Goal: Task Accomplishment & Management: Use online tool/utility

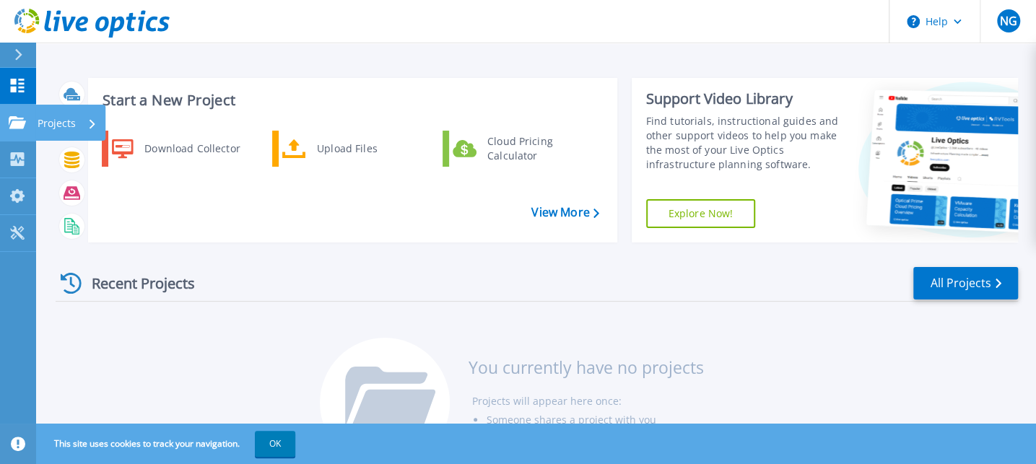
click at [19, 127] on icon at bounding box center [17, 122] width 17 height 12
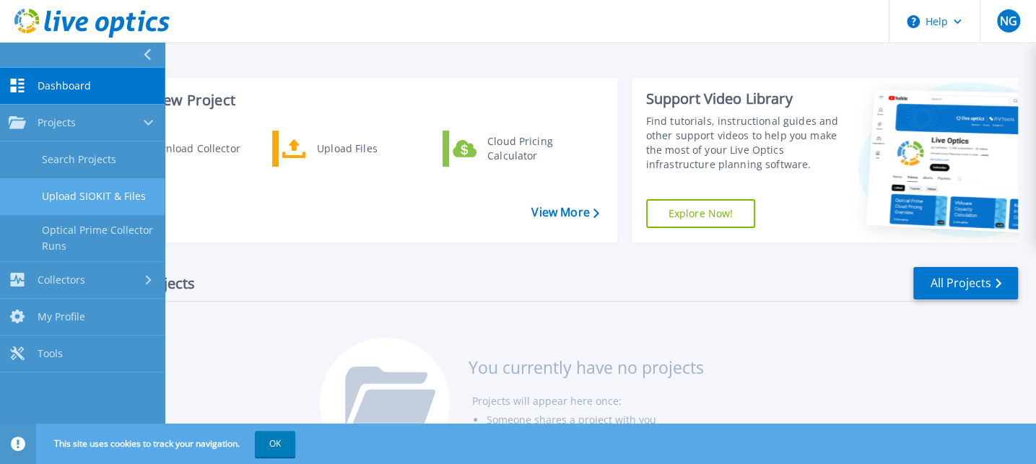
click at [85, 192] on link "Upload SIOKIT & Files" at bounding box center [82, 196] width 165 height 37
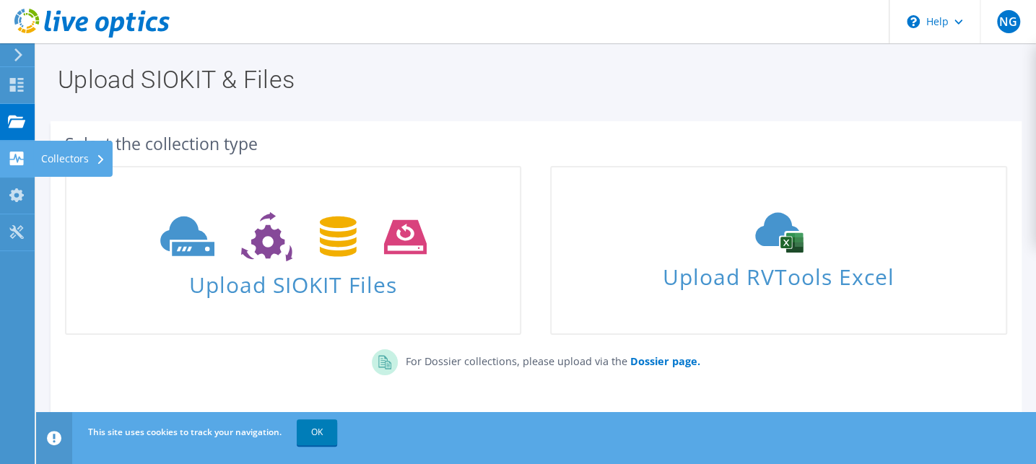
click at [24, 155] on icon at bounding box center [16, 159] width 17 height 14
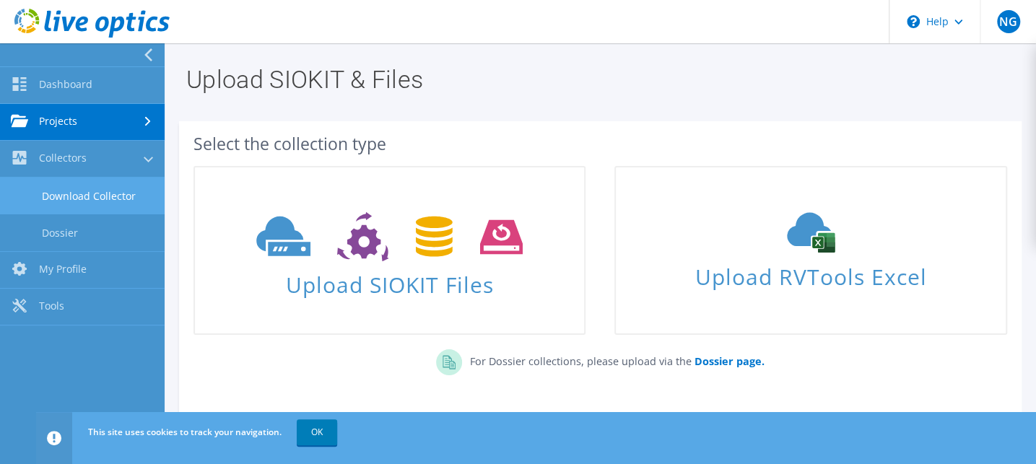
click at [61, 201] on link "Download Collector" at bounding box center [82, 196] width 165 height 37
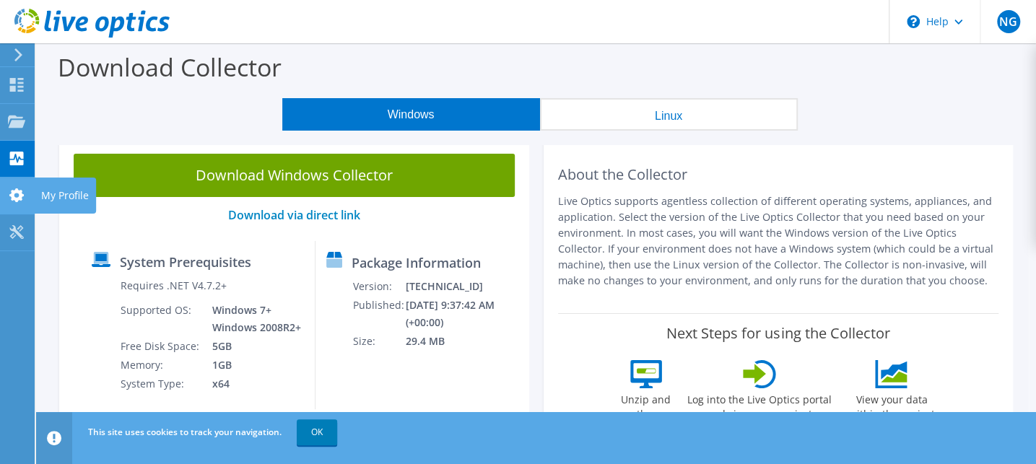
click at [61, 196] on div "My Profile" at bounding box center [65, 196] width 62 height 36
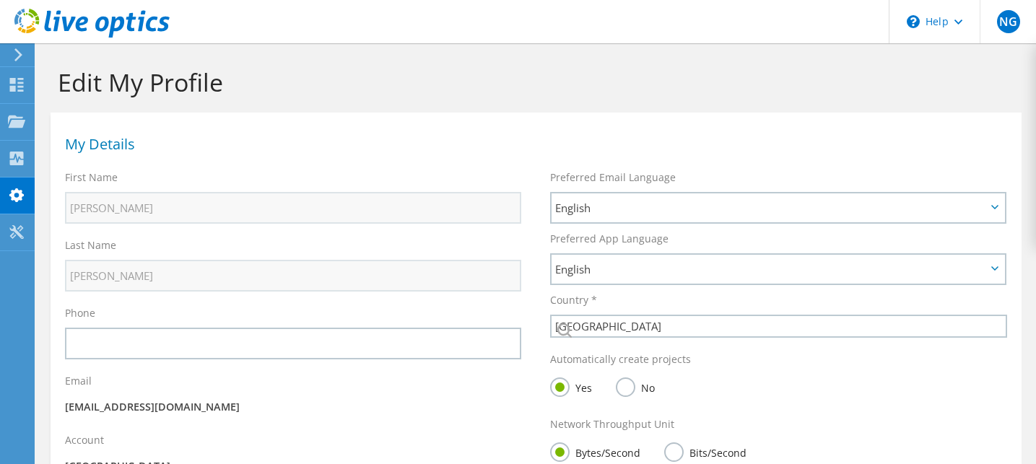
select select "224"
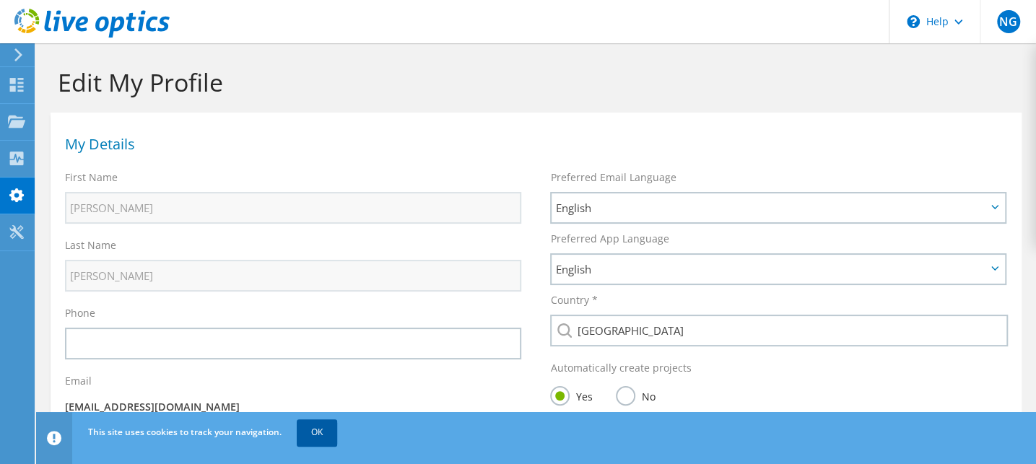
click at [326, 429] on link "OK" at bounding box center [317, 433] width 40 height 26
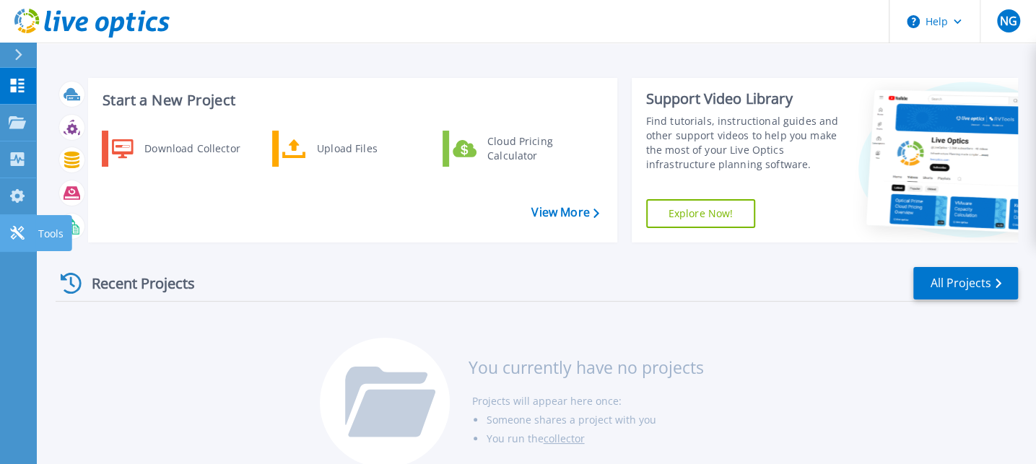
click at [49, 237] on p "Tools" at bounding box center [50, 234] width 25 height 38
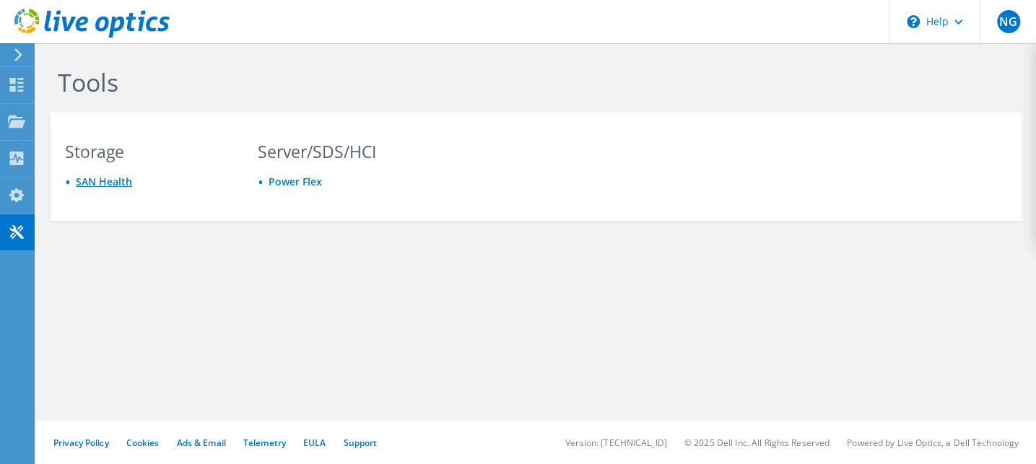
click at [92, 181] on link "SAN Health" at bounding box center [104, 182] width 56 height 14
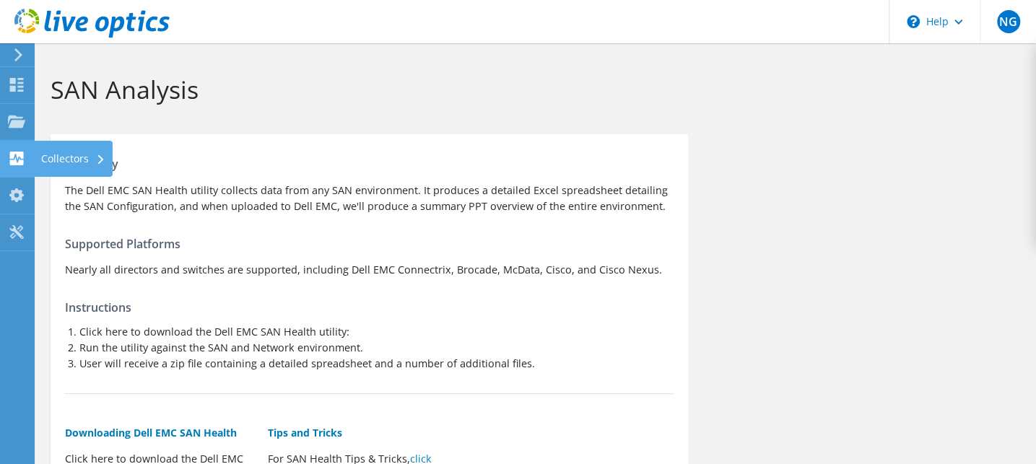
click at [74, 156] on div "Collectors" at bounding box center [73, 159] width 79 height 36
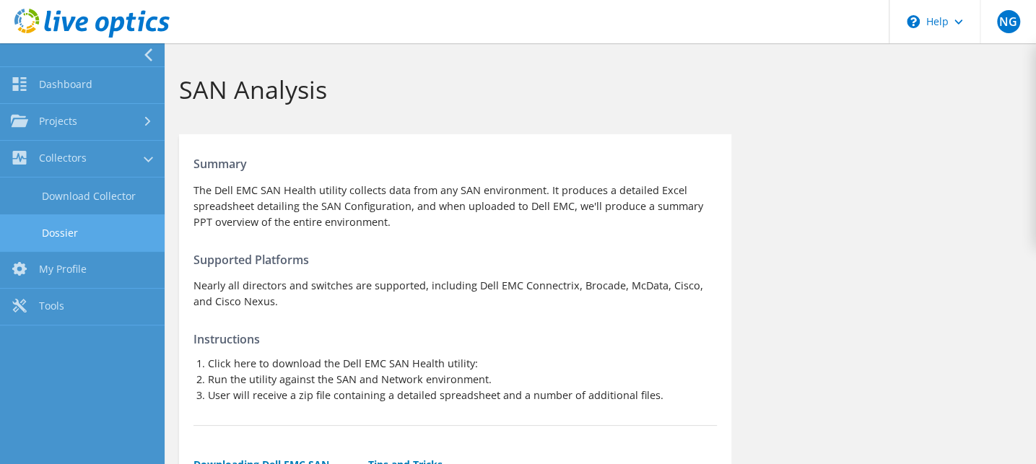
click at [78, 225] on link "Dossier" at bounding box center [82, 232] width 165 height 37
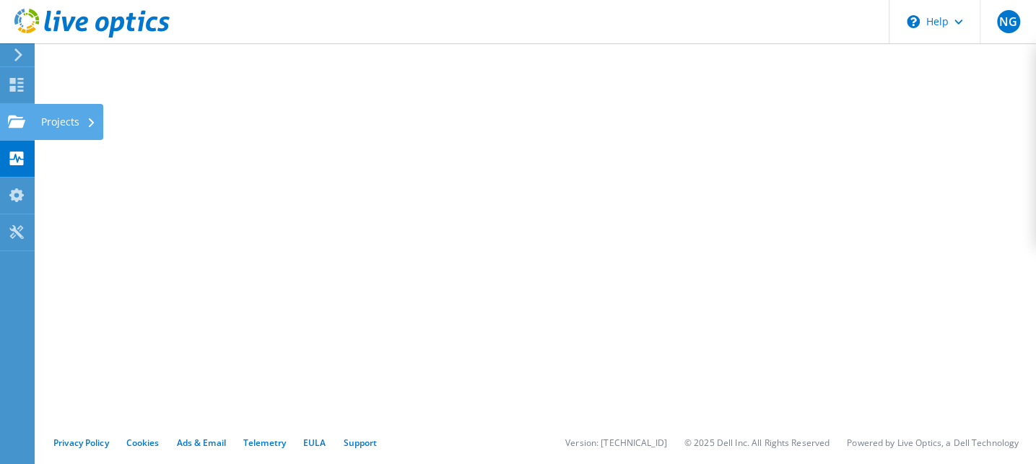
click at [62, 120] on div "Projects" at bounding box center [68, 122] width 69 height 36
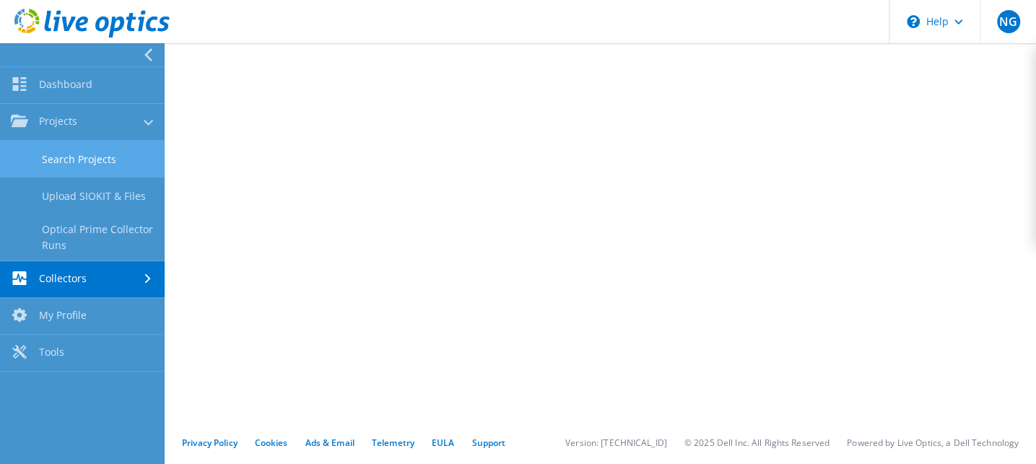
click at [108, 164] on link "Search Projects" at bounding box center [82, 159] width 165 height 37
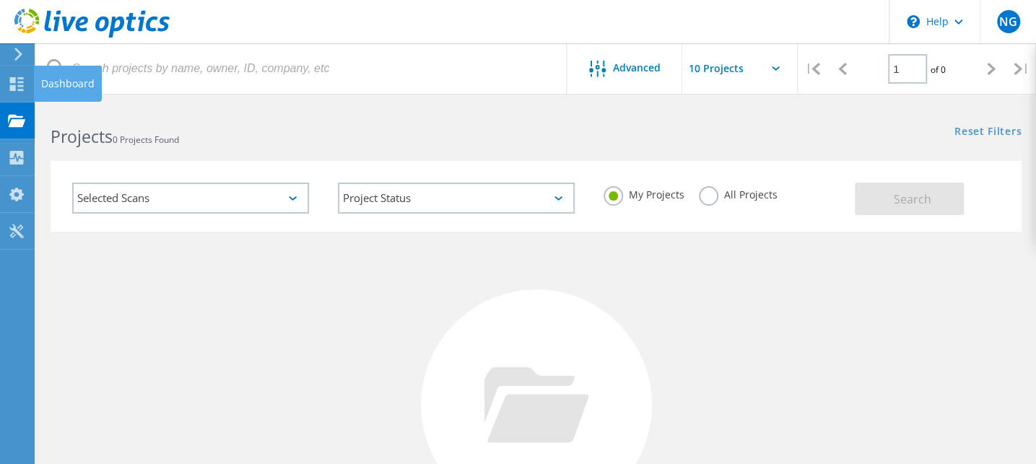
click at [64, 88] on div "Dashboard" at bounding box center [67, 84] width 53 height 10
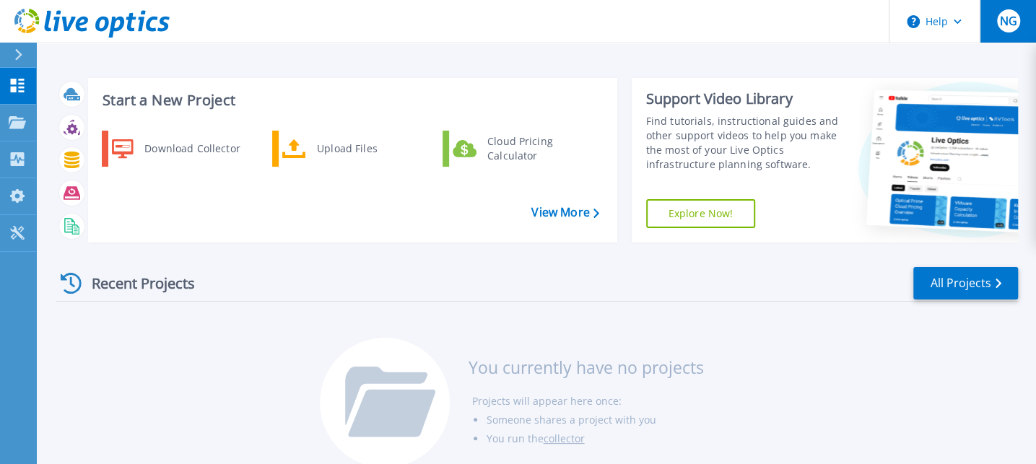
click at [1012, 26] on span "NG" at bounding box center [1007, 21] width 17 height 12
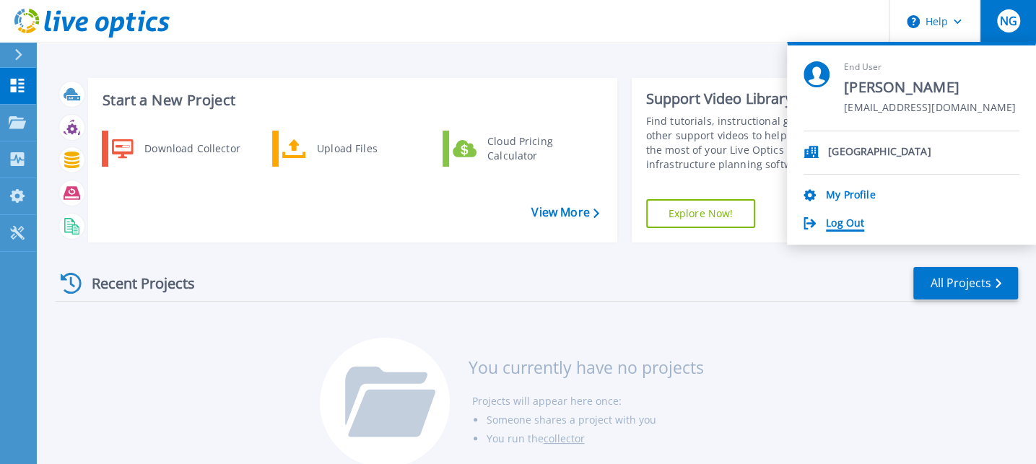
click at [851, 227] on link "Log Out" at bounding box center [845, 224] width 38 height 14
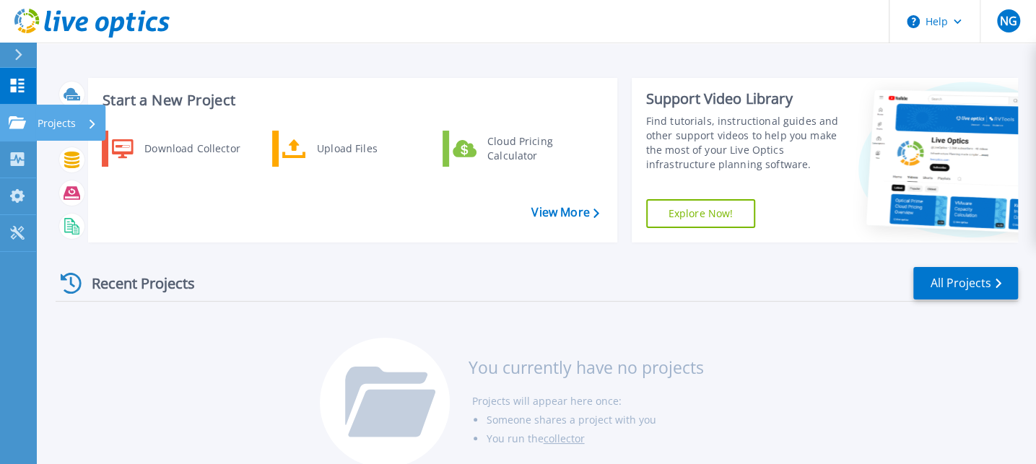
click at [59, 126] on p "Projects" at bounding box center [57, 124] width 38 height 38
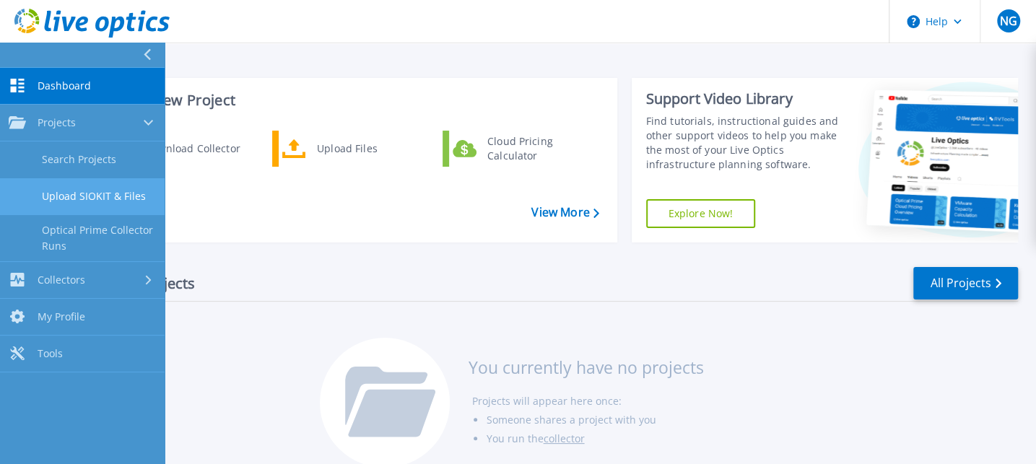
click at [108, 201] on link "Upload SIOKIT & Files" at bounding box center [82, 196] width 165 height 37
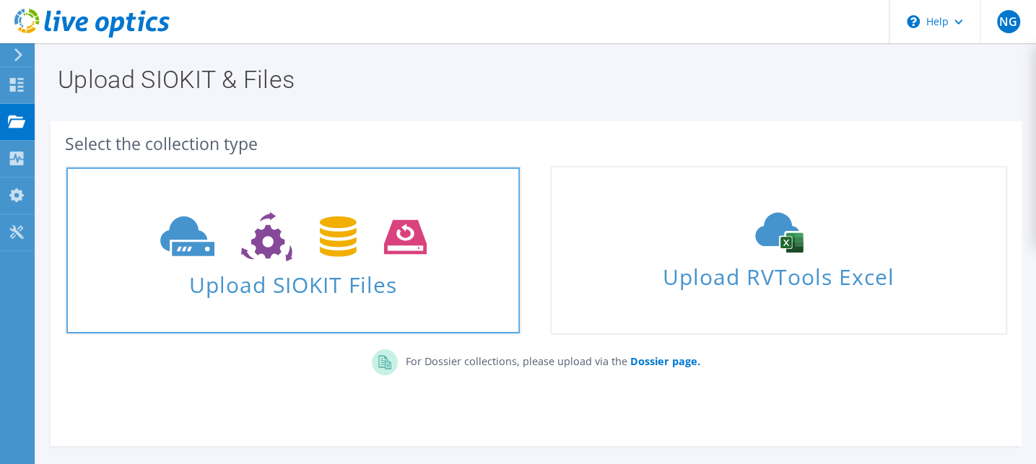
click at [419, 269] on span "Upload SIOKIT Files" at bounding box center [292, 280] width 453 height 31
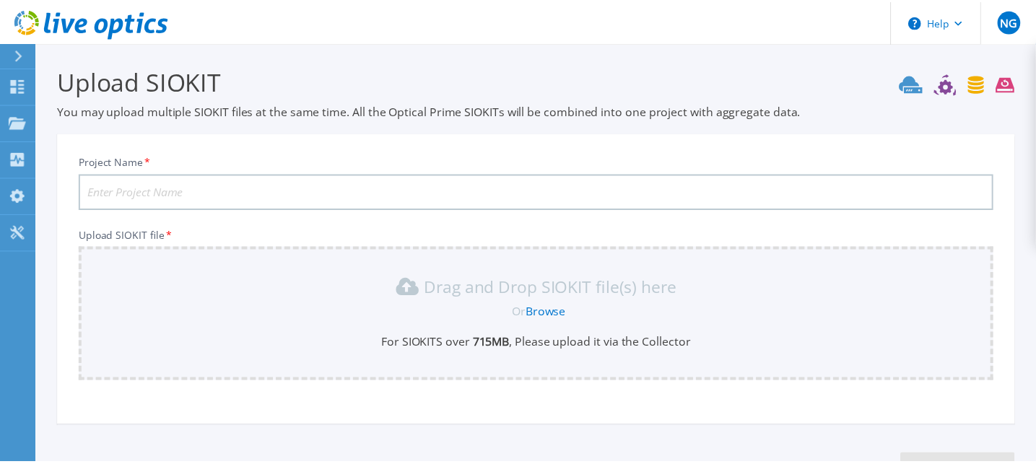
scroll to position [110, 0]
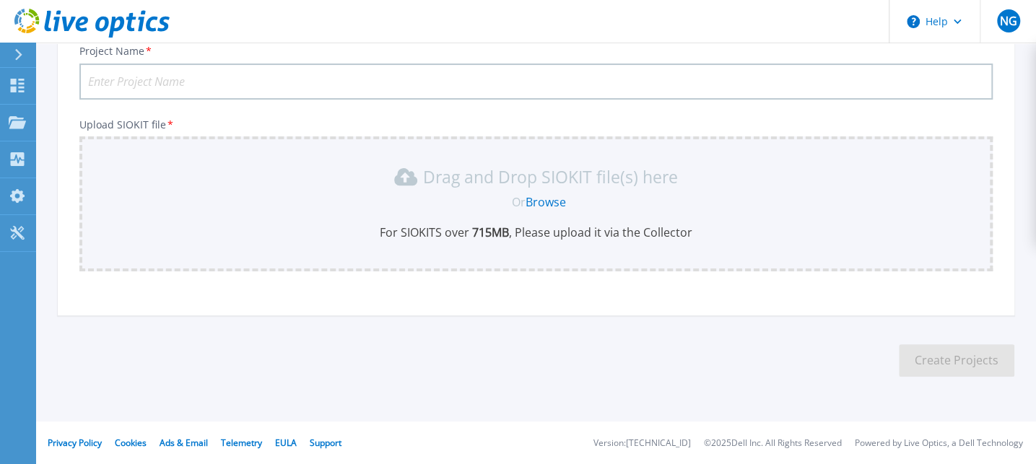
click at [550, 202] on link "Browse" at bounding box center [546, 202] width 40 height 16
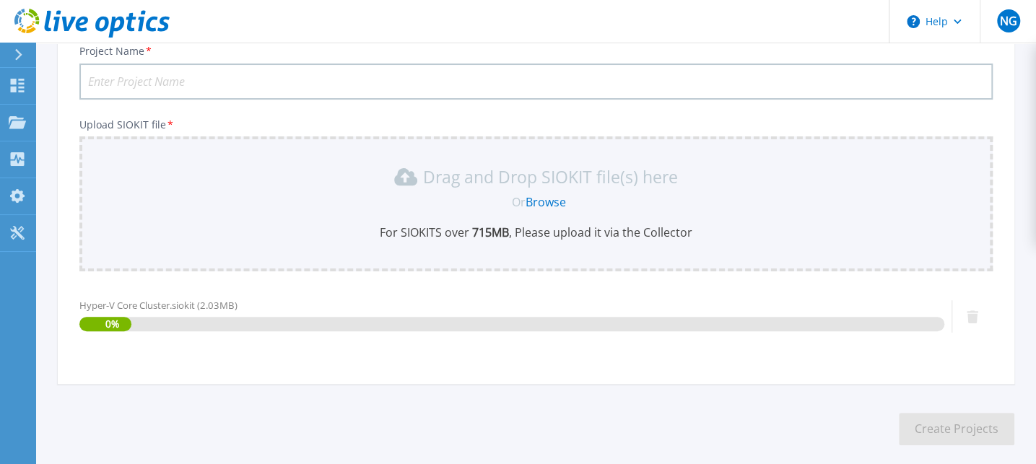
scroll to position [179, 0]
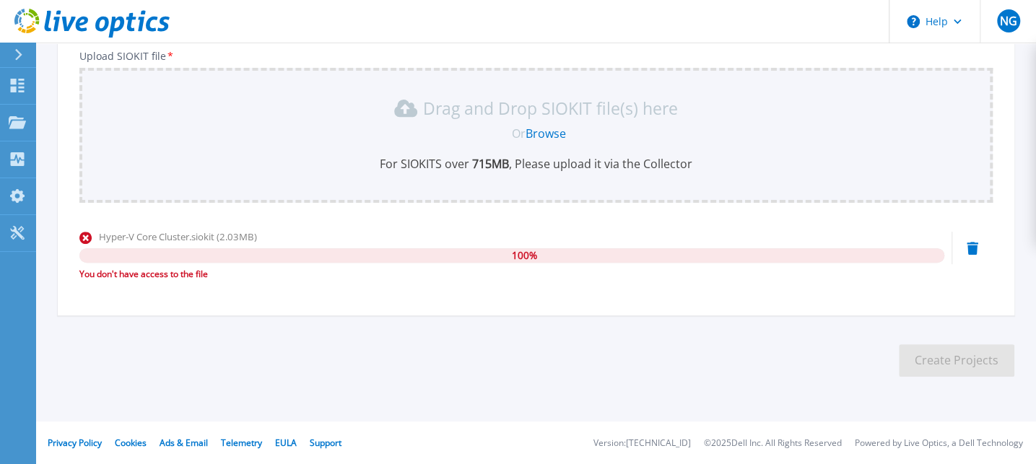
click at [591, 240] on div "Hyper-V Core Cluster.siokit (2.03MB)" at bounding box center [511, 237] width 865 height 14
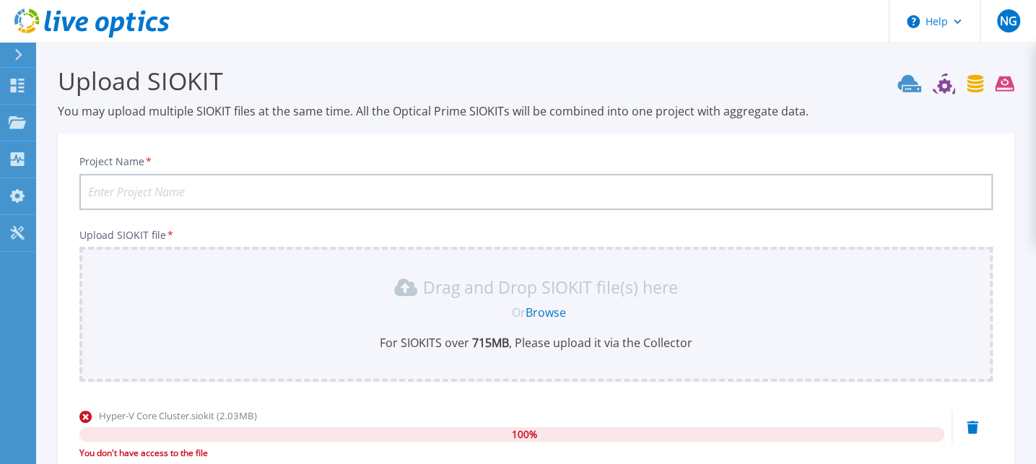
click at [352, 191] on input "Project Name *" at bounding box center [535, 192] width 913 height 36
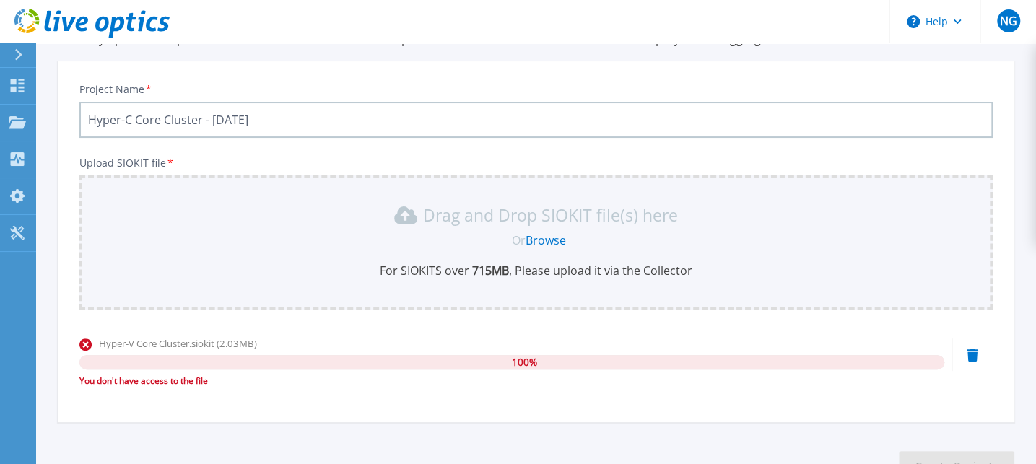
click at [230, 117] on input "Hyper-C Core Cluster - Sep4 2025" at bounding box center [535, 120] width 913 height 36
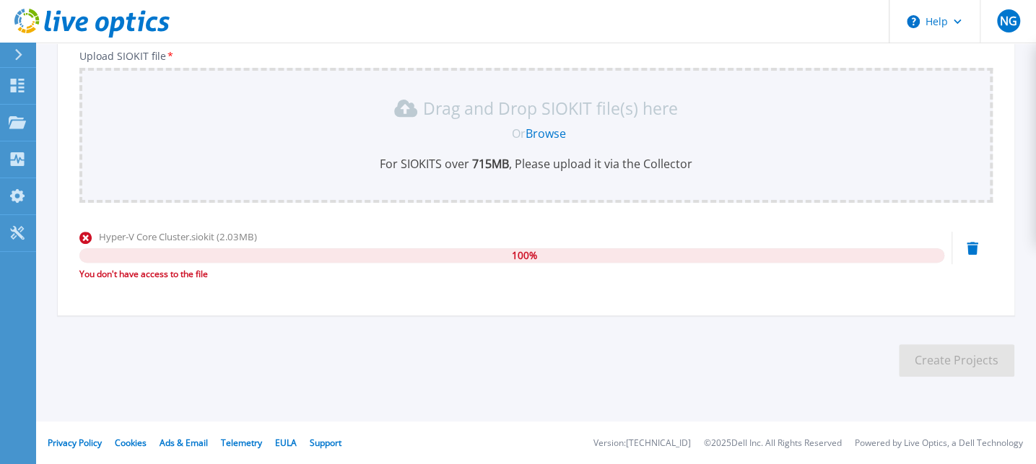
type input "Hyper-C Core Cluster - Sep 4 2025"
click at [652, 329] on section "Upload SIOKIT You may upload multiple SIOKIT files at the same time. All the Op…" at bounding box center [536, 137] width 1000 height 546
click at [456, 240] on div "Hyper-V Core Cluster.siokit (2.03MB)" at bounding box center [511, 237] width 865 height 14
click at [539, 258] on div "100 %" at bounding box center [511, 255] width 865 height 14
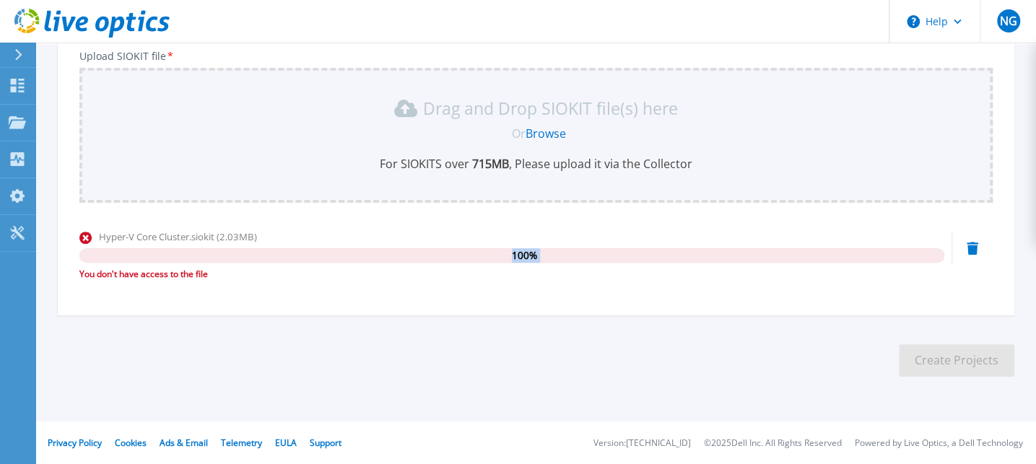
click at [539, 258] on div "100 %" at bounding box center [511, 255] width 865 height 14
drag, startPoint x: 539, startPoint y: 258, endPoint x: 596, endPoint y: 284, distance: 63.6
click at [596, 284] on div "Hyper-V Core Cluster.siokit (2.03MB) 100 % You don't have access to the file" at bounding box center [511, 260] width 865 height 61
click at [527, 255] on span "100 %" at bounding box center [524, 255] width 25 height 14
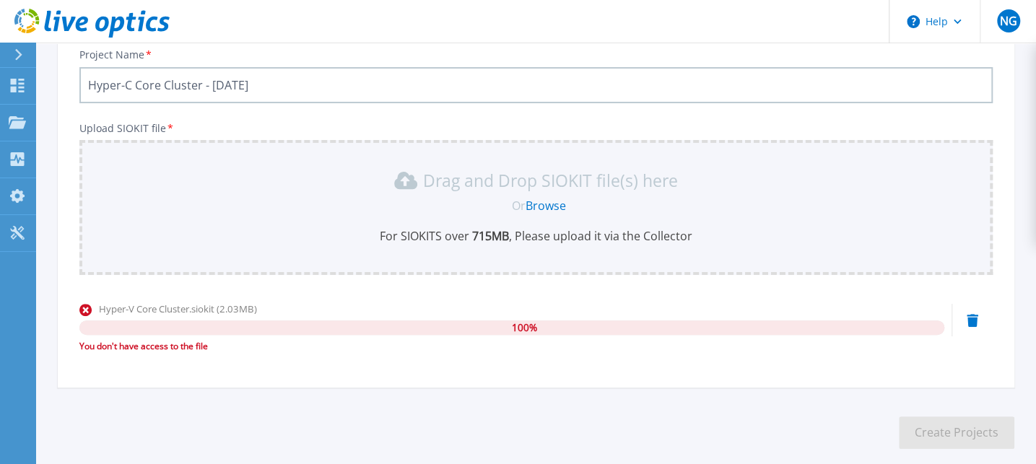
scroll to position [0, 0]
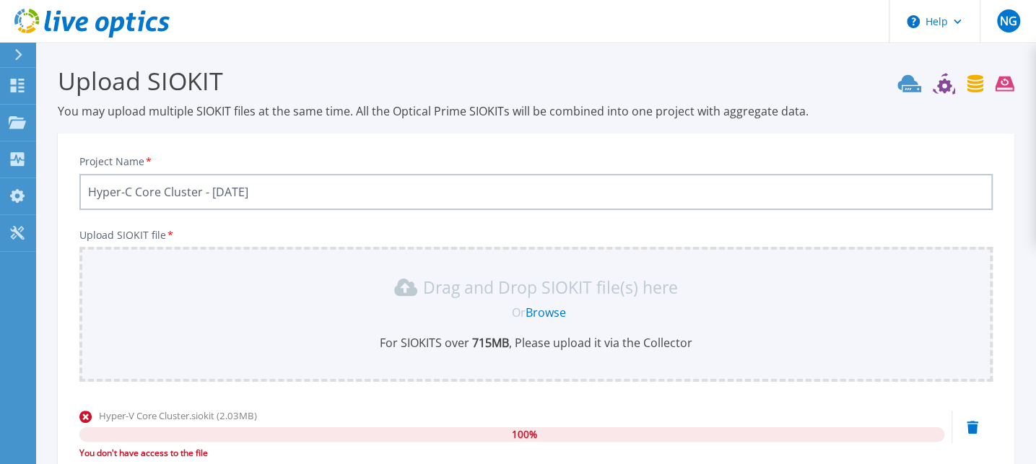
click at [973, 425] on icon at bounding box center [973, 427] width 12 height 13
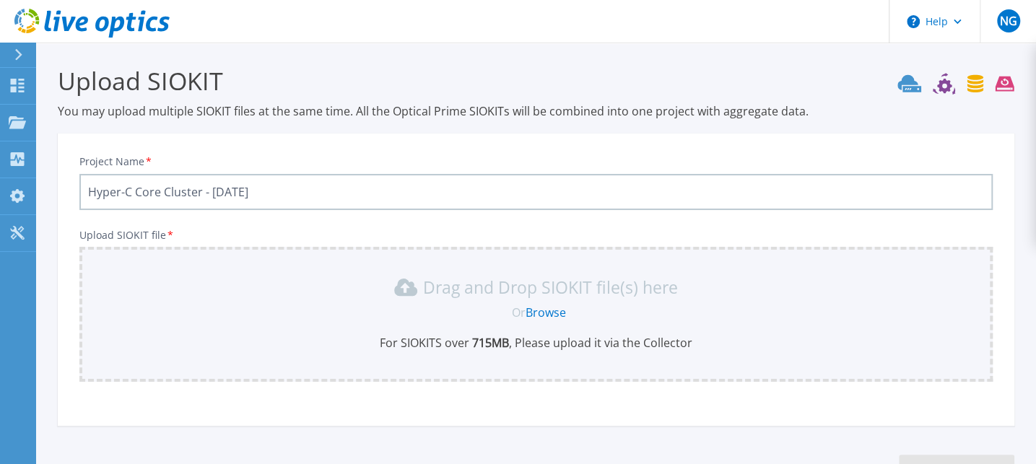
click at [504, 340] on b "715 MB" at bounding box center [489, 343] width 40 height 16
click at [549, 316] on link "Browse" at bounding box center [546, 313] width 40 height 16
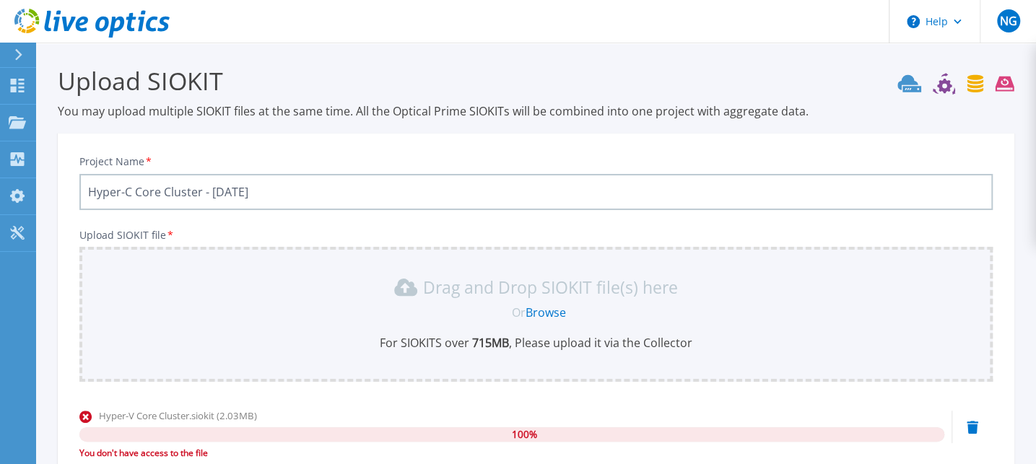
scroll to position [179, 0]
